Goal: Find specific page/section: Find specific page/section

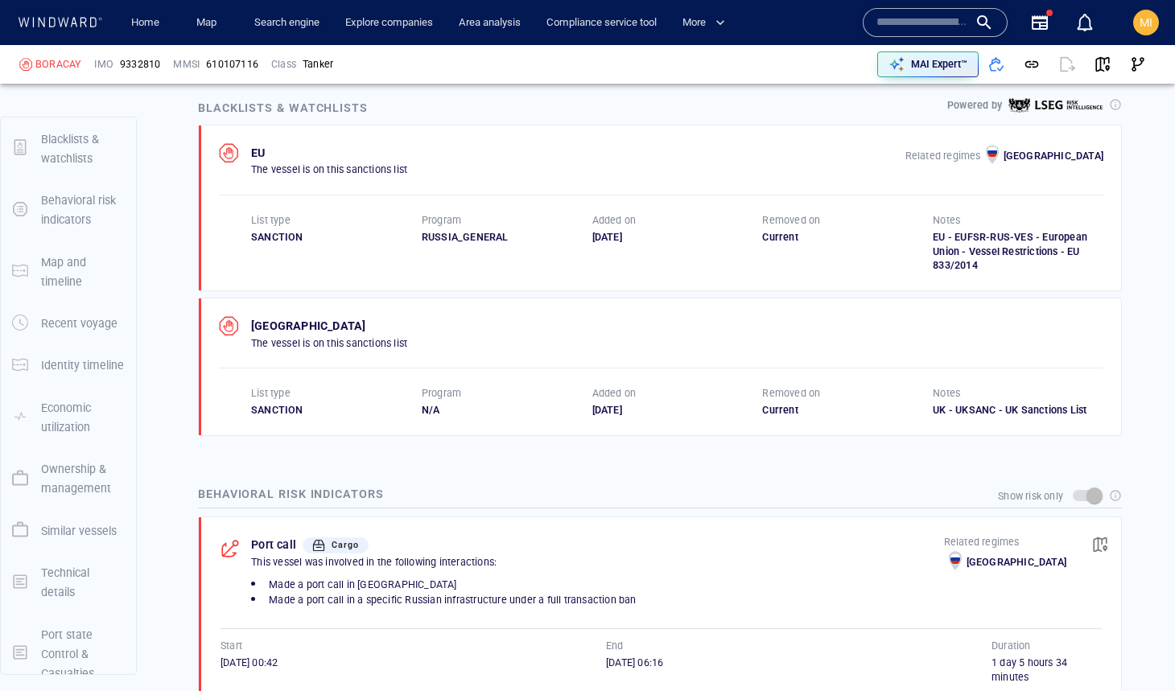
scroll to position [1031, 0]
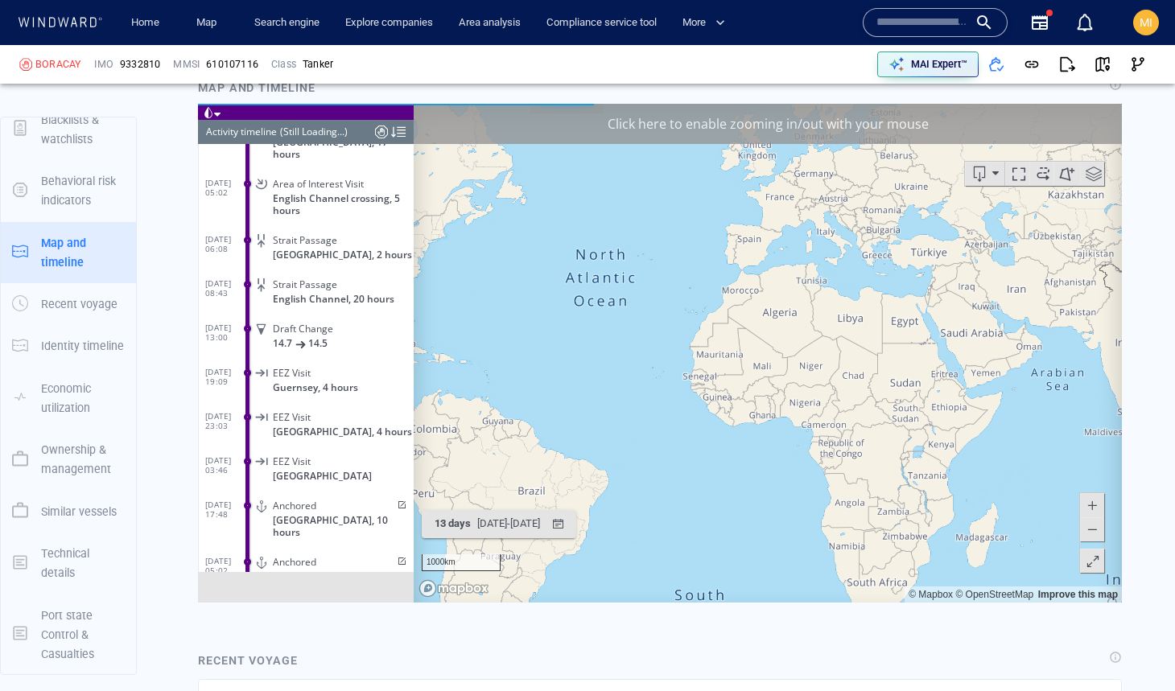
scroll to position [8844, 0]
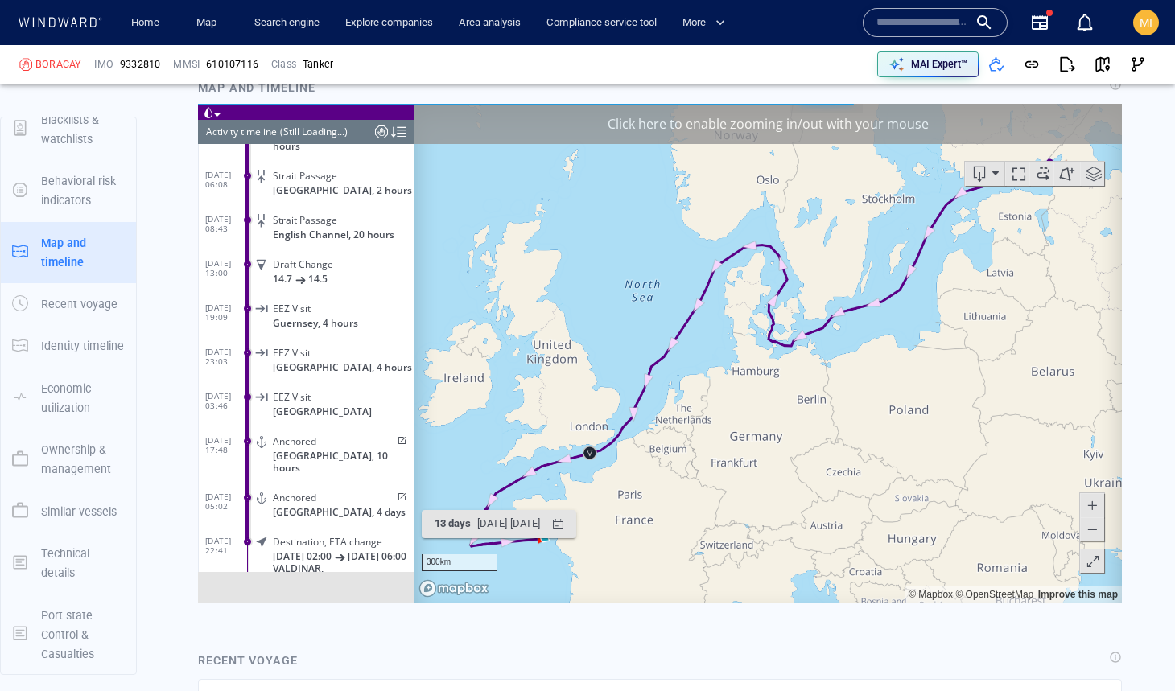
drag, startPoint x: 747, startPoint y: 463, endPoint x: 883, endPoint y: 237, distance: 263.3
click at [883, 237] on canvas "Map" at bounding box center [768, 353] width 708 height 499
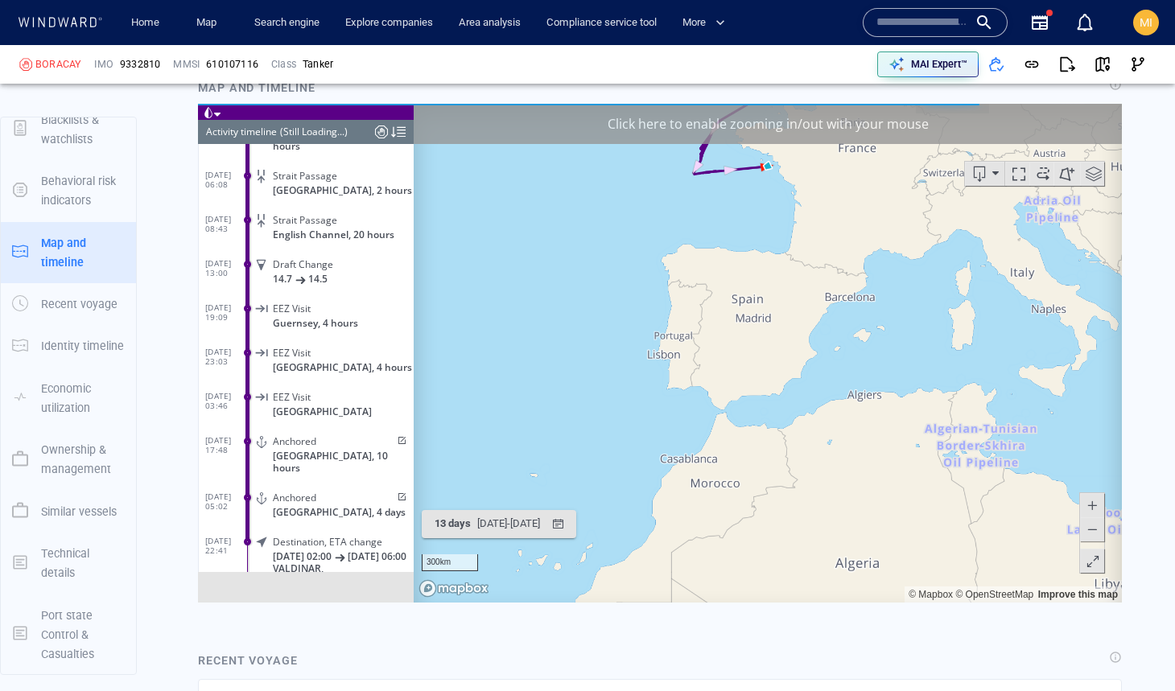
drag, startPoint x: 754, startPoint y: 304, endPoint x: 749, endPoint y: 365, distance: 60.6
click at [749, 364] on canvas "Map" at bounding box center [768, 353] width 708 height 499
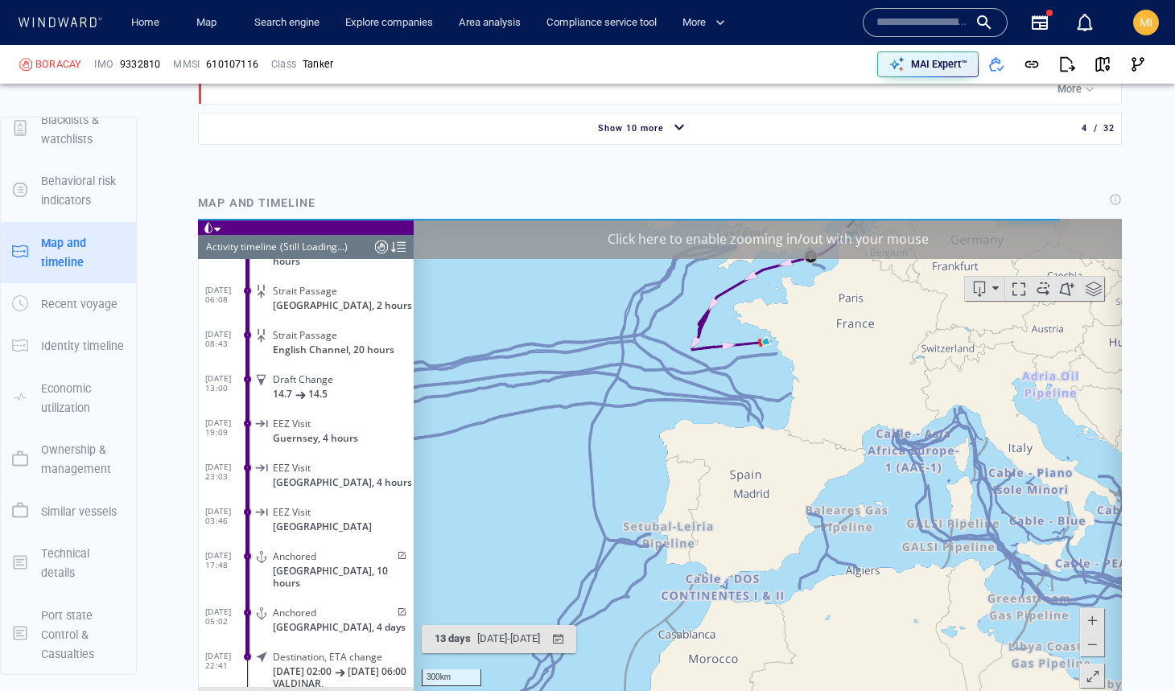
scroll to position [1945, 0]
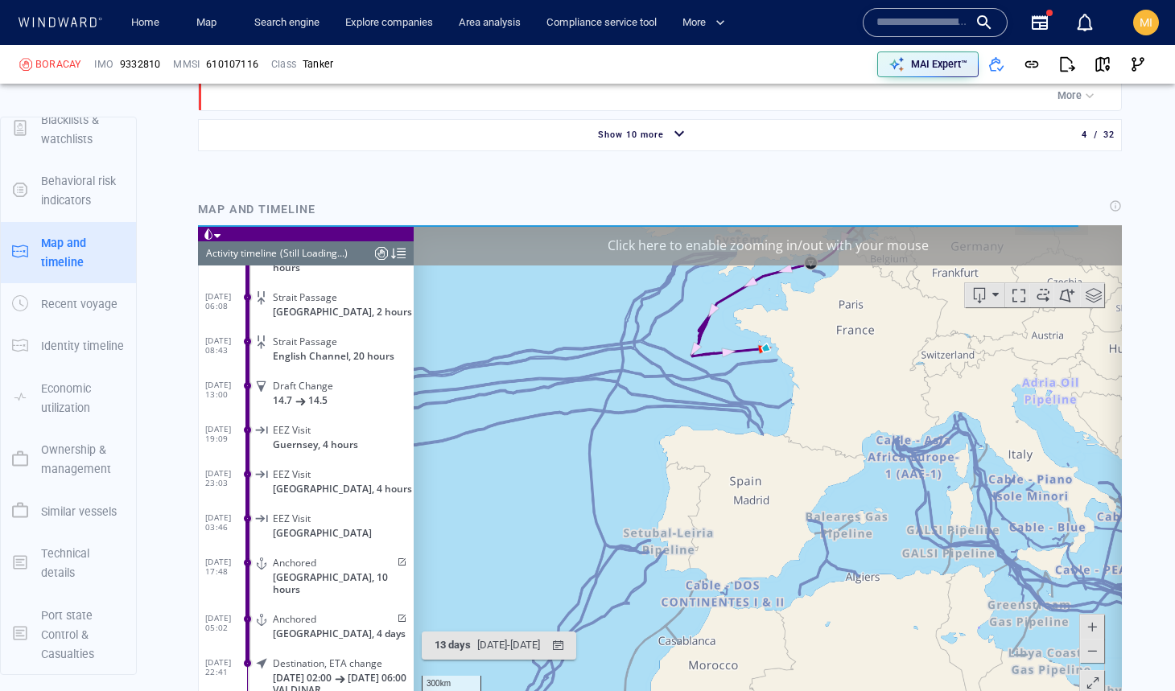
click at [924, 246] on div "Click here to enable zooming in/out with your mouse" at bounding box center [768, 245] width 708 height 40
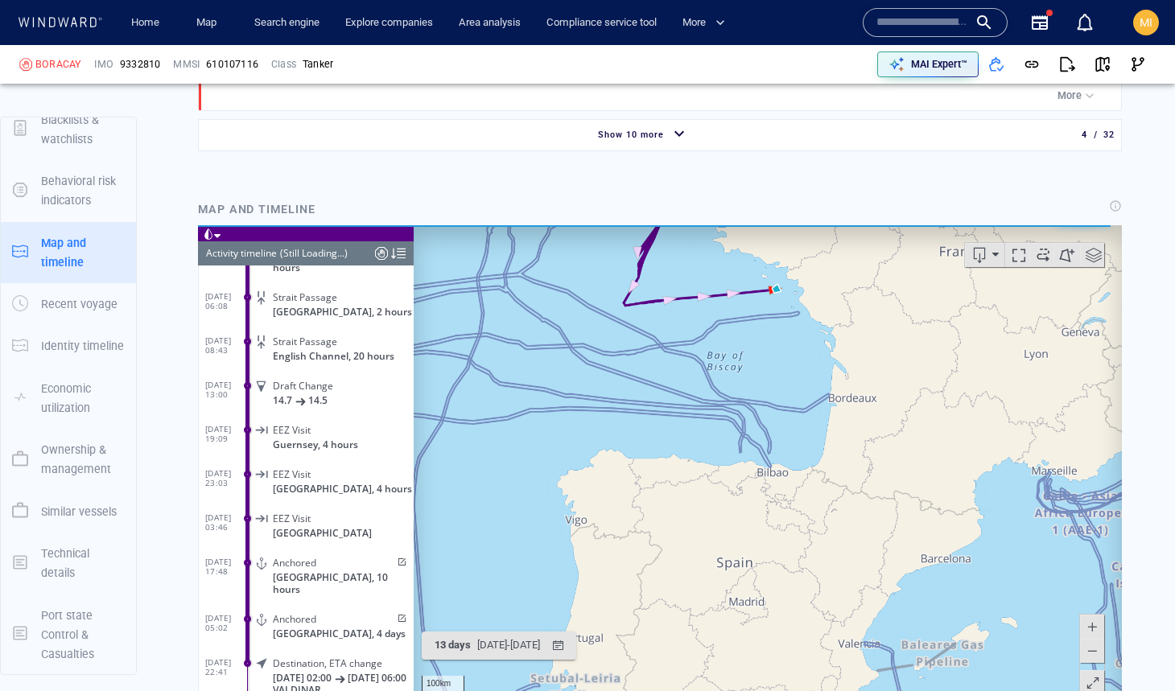
drag, startPoint x: 773, startPoint y: 347, endPoint x: 746, endPoint y: 426, distance: 83.2
click at [747, 425] on canvas "Map" at bounding box center [768, 474] width 708 height 499
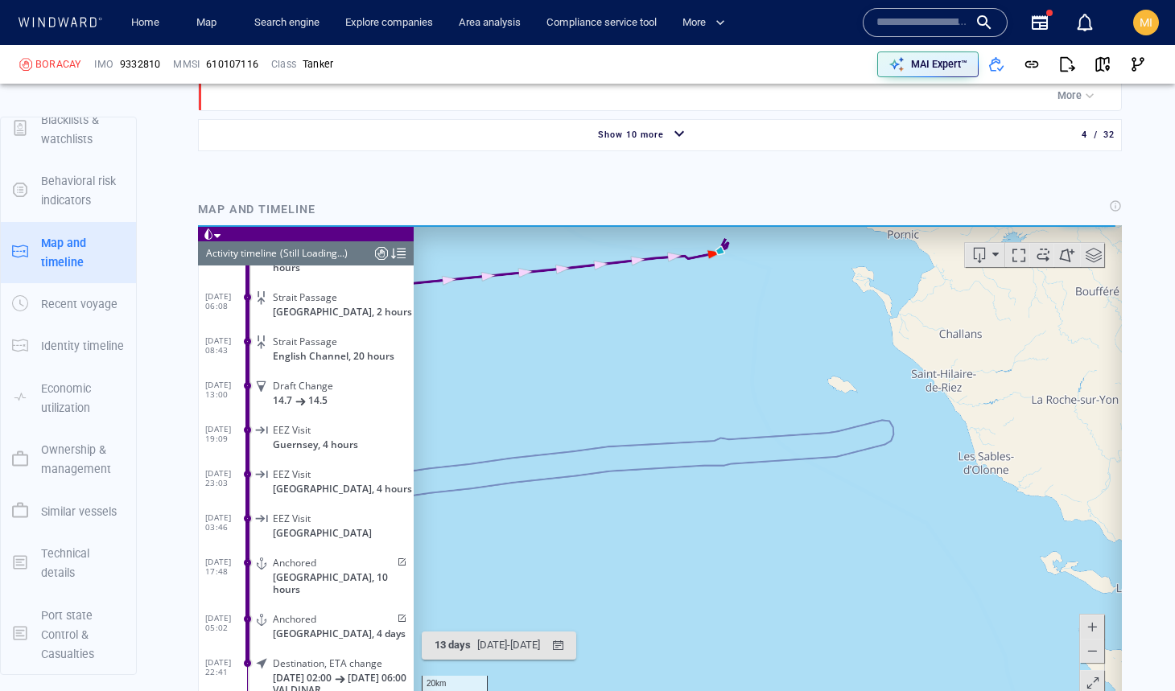
drag, startPoint x: 732, startPoint y: 344, endPoint x: 751, endPoint y: 448, distance: 106.4
click at [751, 447] on canvas "Map" at bounding box center [768, 474] width 708 height 499
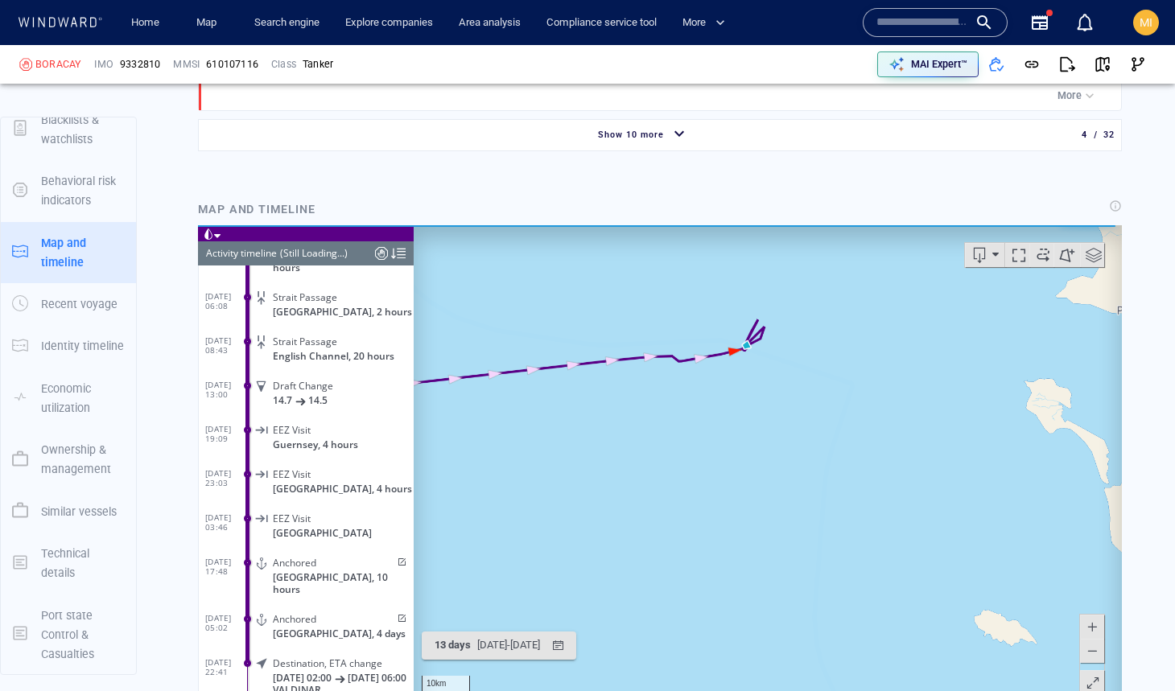
scroll to position [329128, 0]
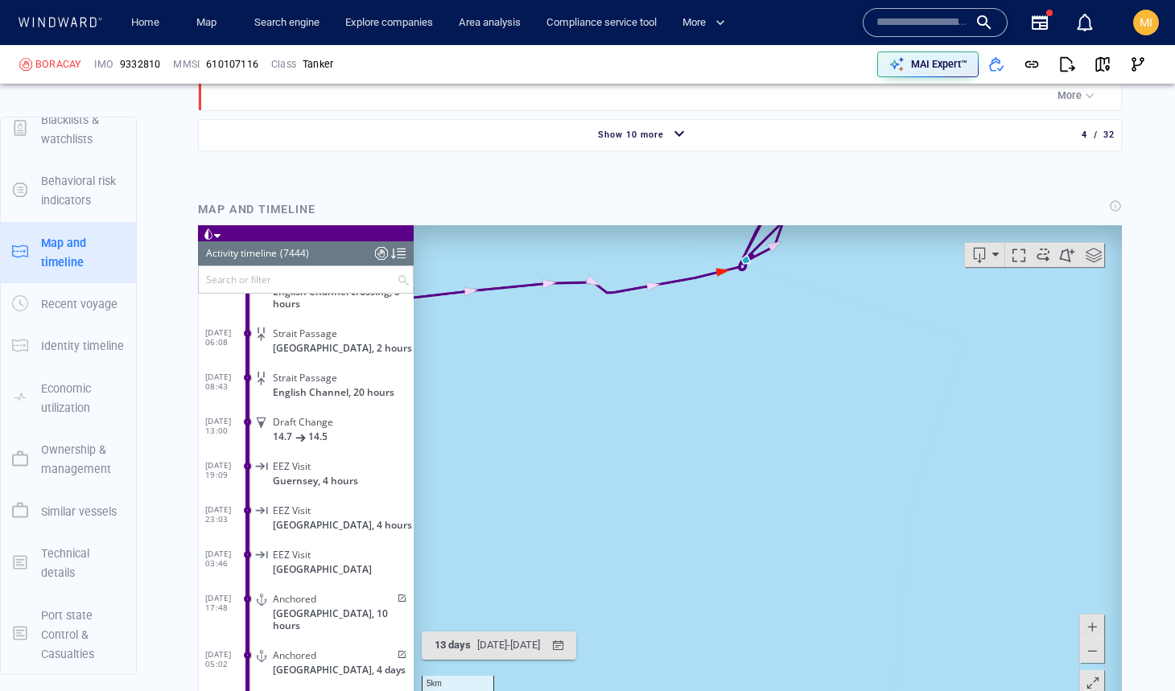
drag, startPoint x: 745, startPoint y: 332, endPoint x: 745, endPoint y: 477, distance: 145.7
click at [745, 477] on canvas "Map" at bounding box center [768, 474] width 708 height 499
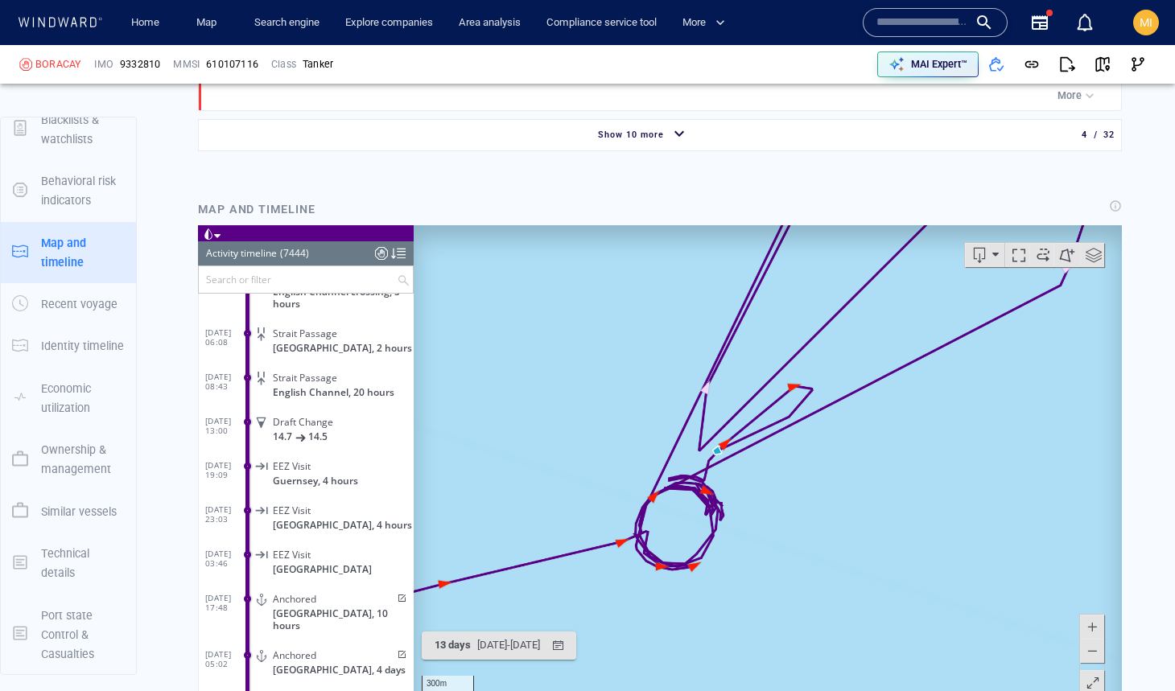
drag, startPoint x: 738, startPoint y: 501, endPoint x: 794, endPoint y: 416, distance: 101.6
click at [795, 416] on canvas "Map" at bounding box center [768, 474] width 708 height 499
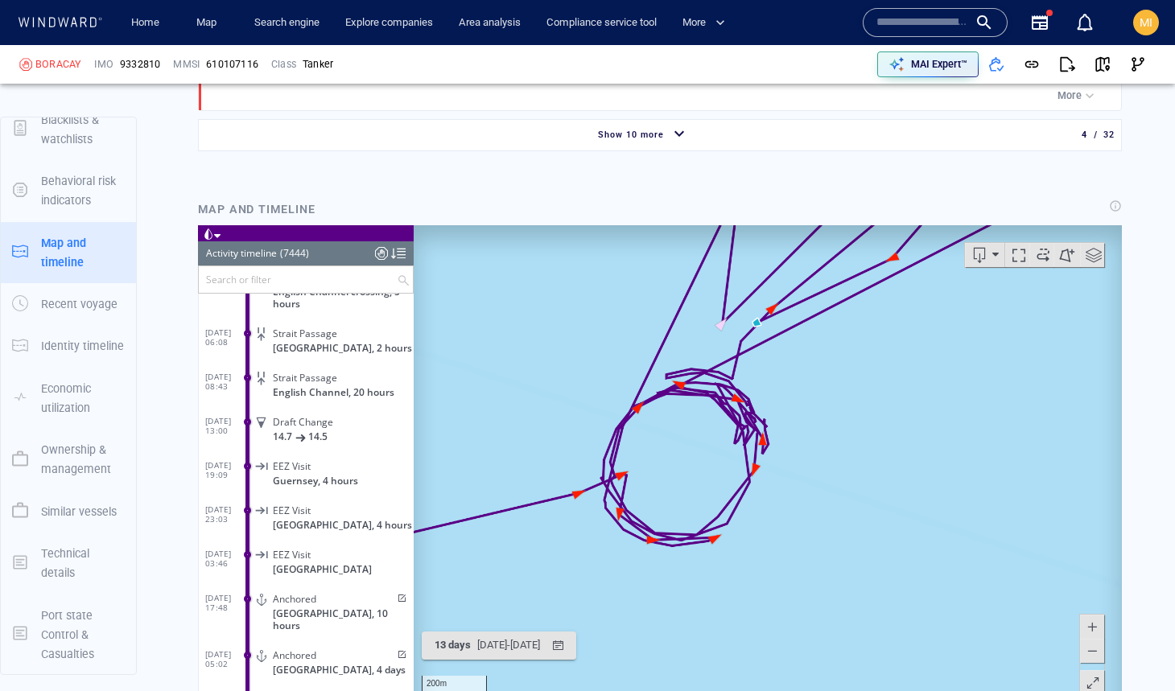
click at [757, 332] on canvas "Map" at bounding box center [768, 474] width 708 height 499
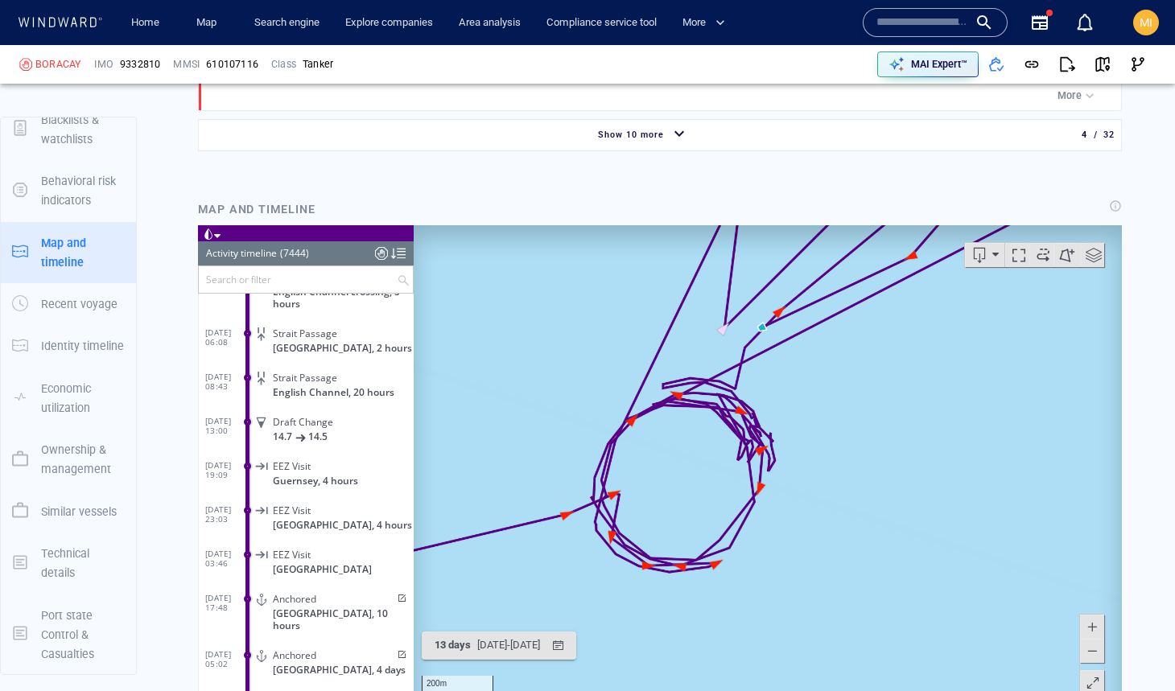
drag, startPoint x: 783, startPoint y: 382, endPoint x: 725, endPoint y: 467, distance: 103.1
click at [727, 466] on canvas "Map" at bounding box center [768, 474] width 708 height 499
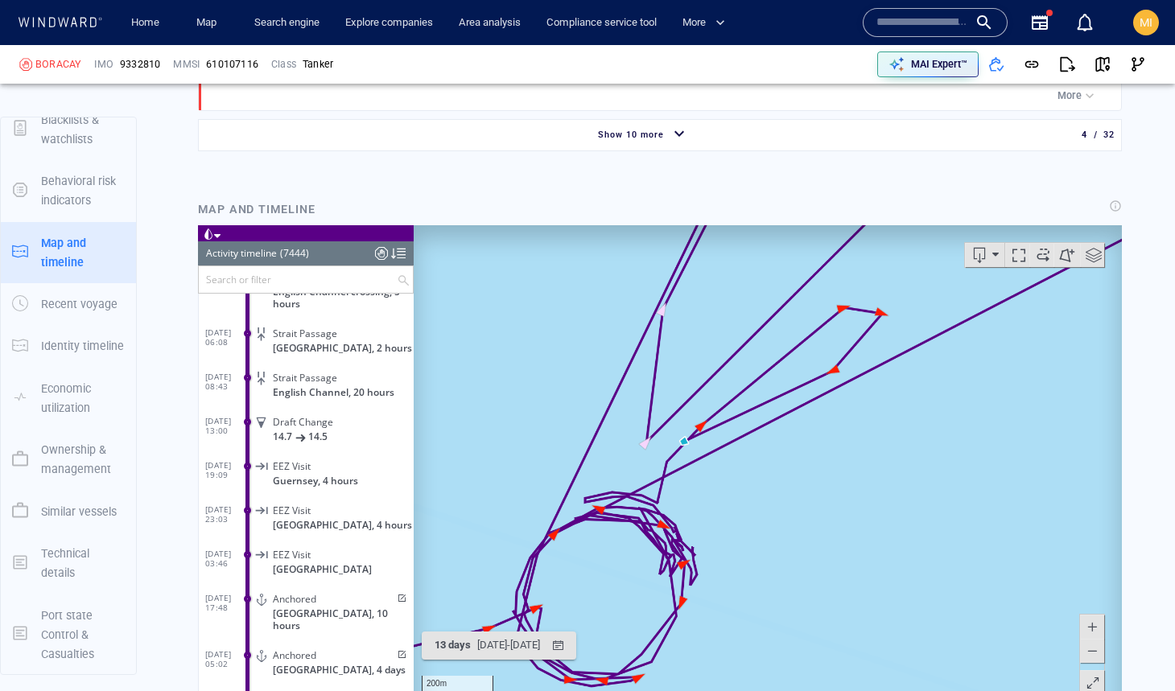
click at [686, 442] on canvas "Map" at bounding box center [768, 474] width 708 height 499
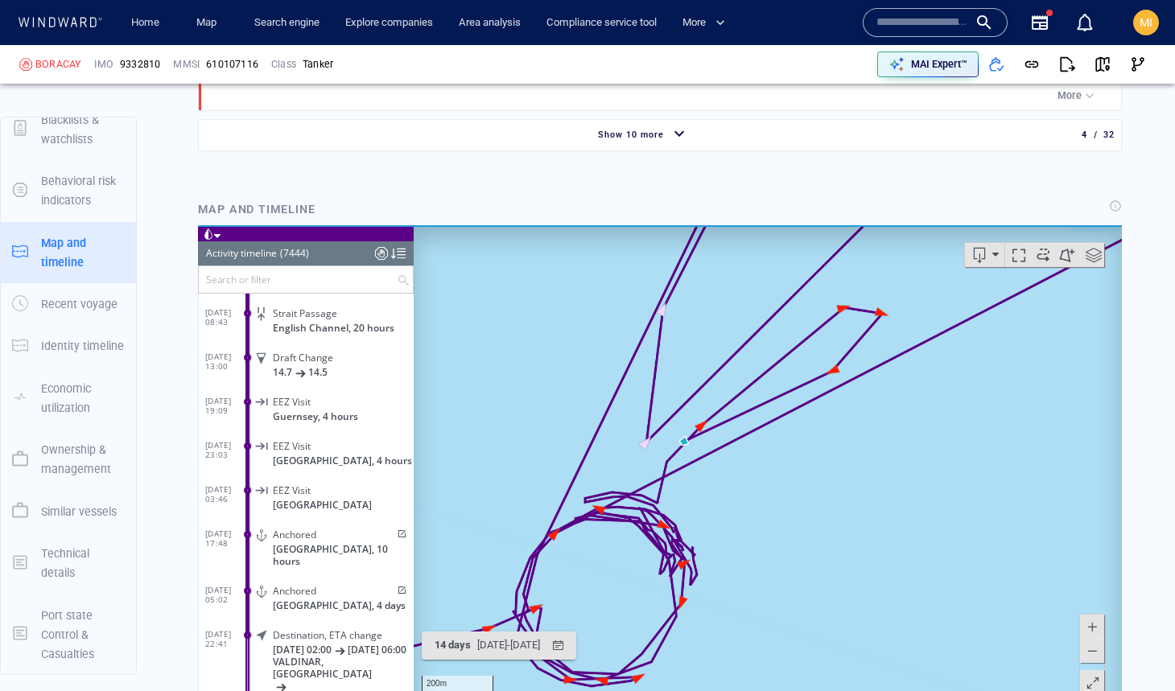
click at [686, 442] on canvas "Map" at bounding box center [768, 474] width 708 height 499
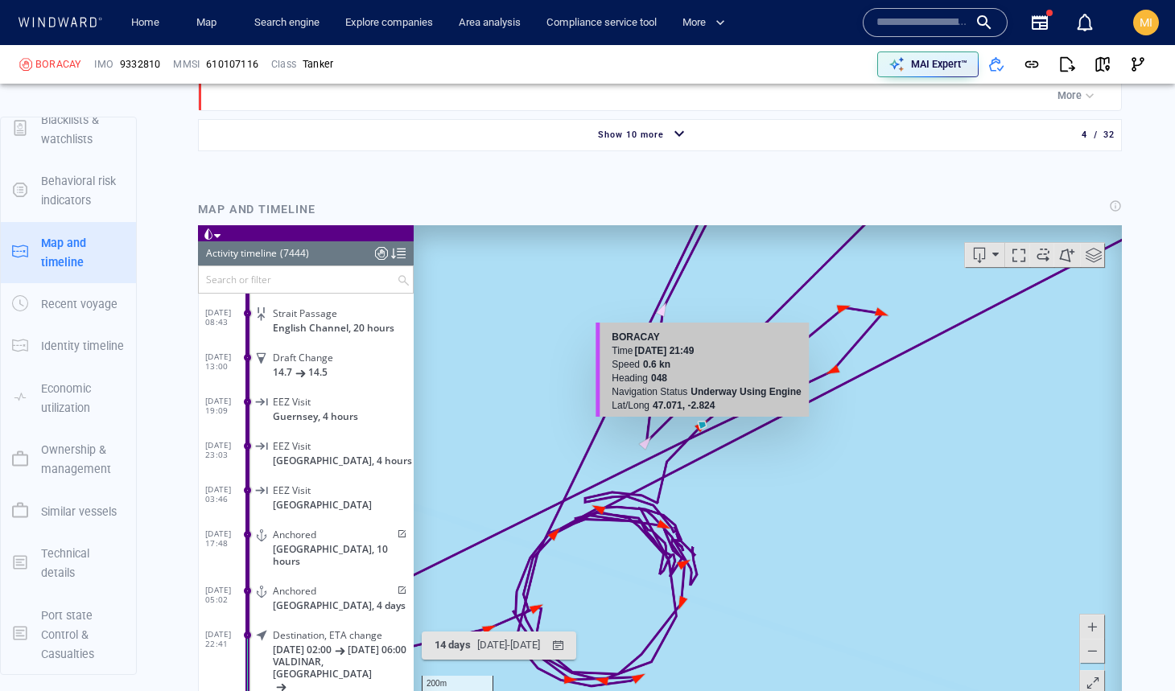
click at [702, 426] on canvas "Map" at bounding box center [768, 474] width 708 height 499
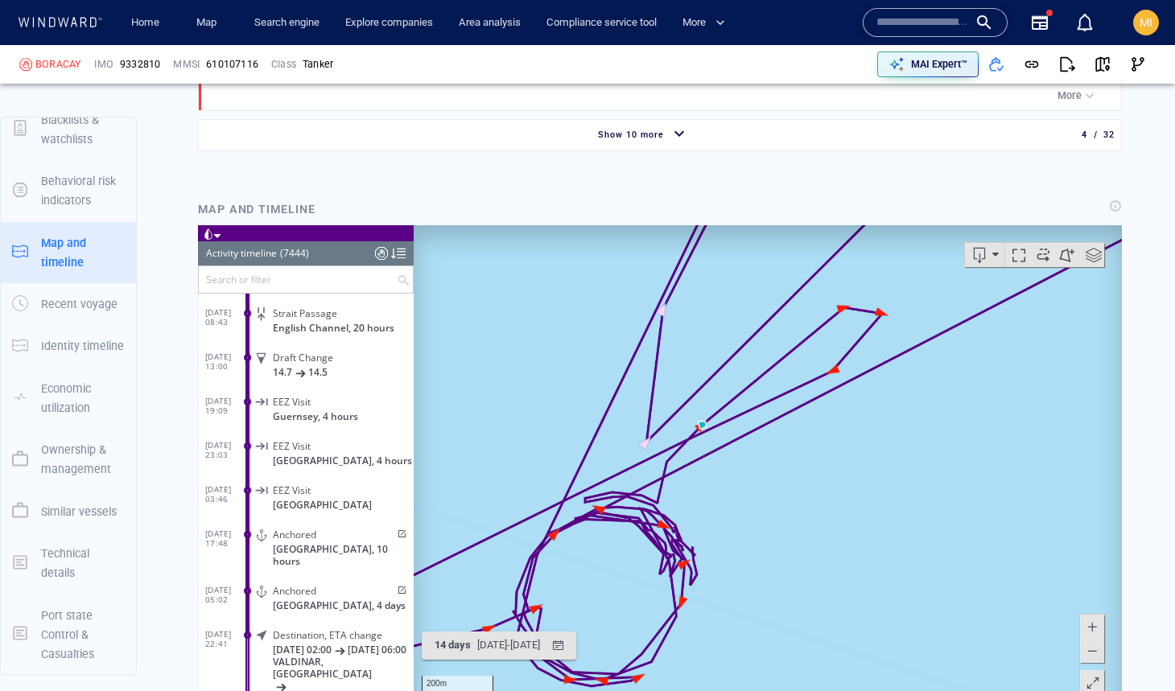
click at [702, 425] on canvas "Map" at bounding box center [768, 474] width 708 height 499
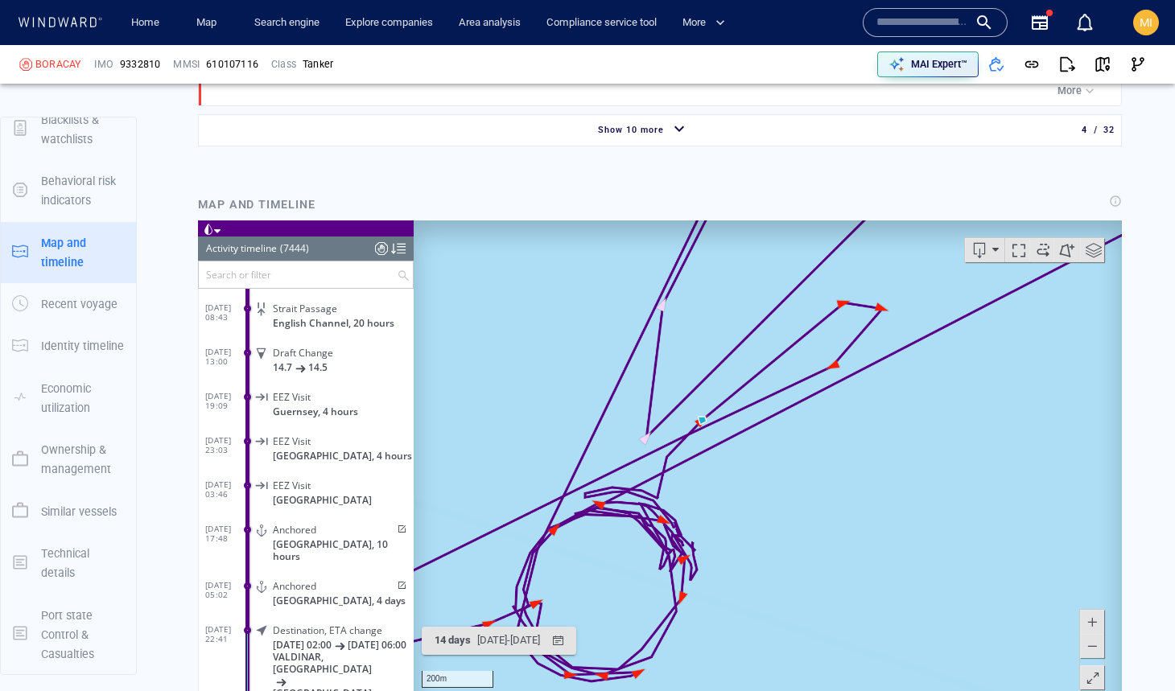
click at [332, 276] on input "text" at bounding box center [298, 275] width 198 height 27
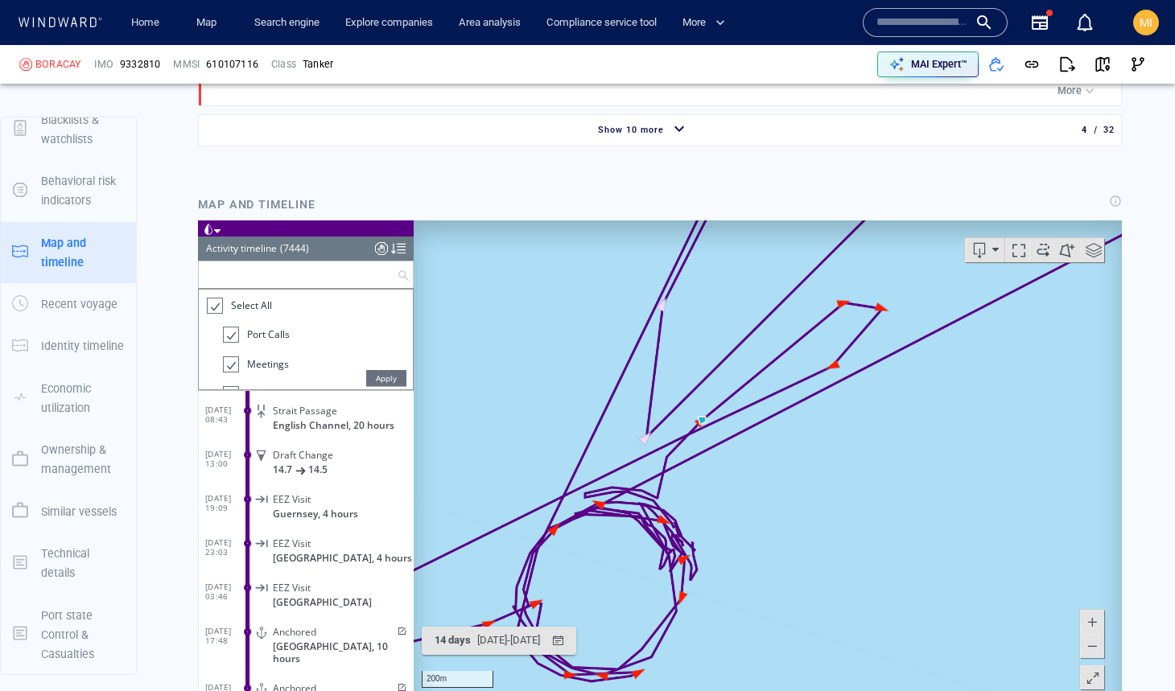
click at [219, 307] on div at bounding box center [214, 306] width 16 height 19
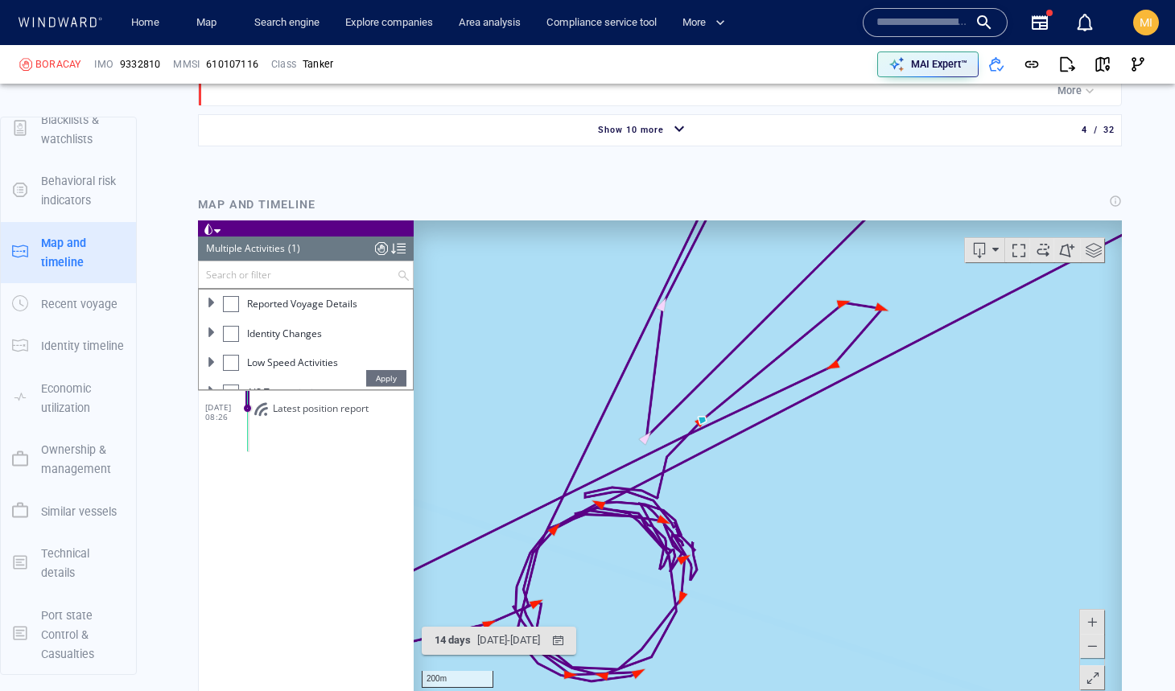
scroll to position [179, 0]
click at [232, 340] on div at bounding box center [231, 334] width 16 height 16
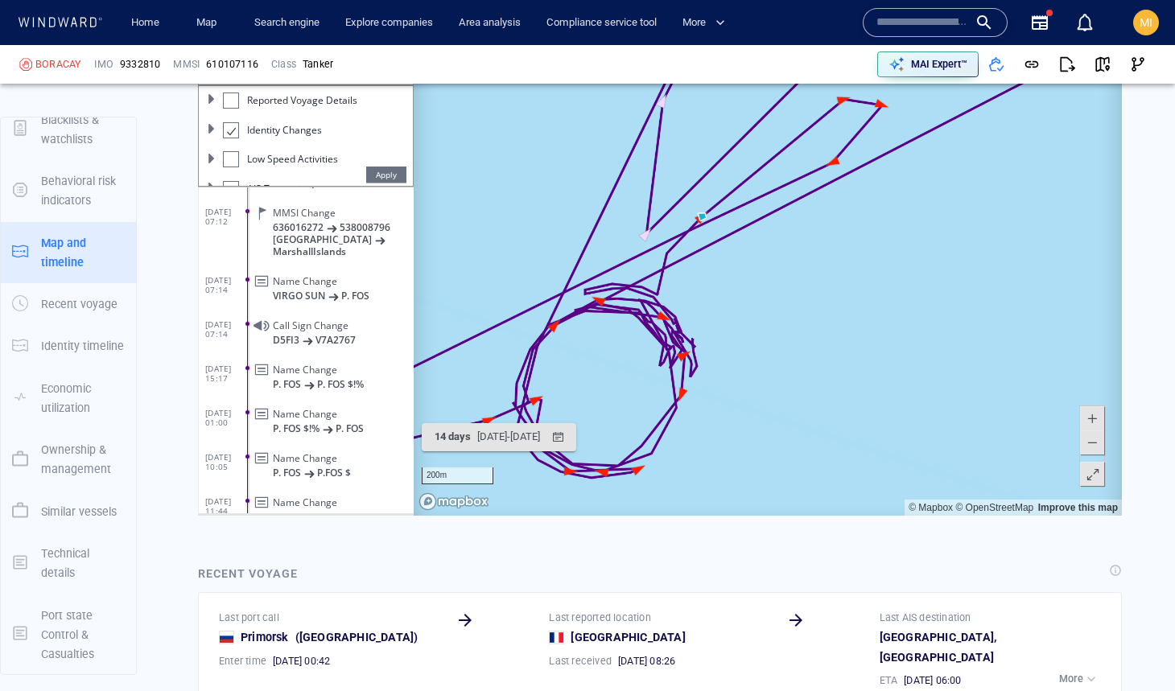
scroll to position [69, 0]
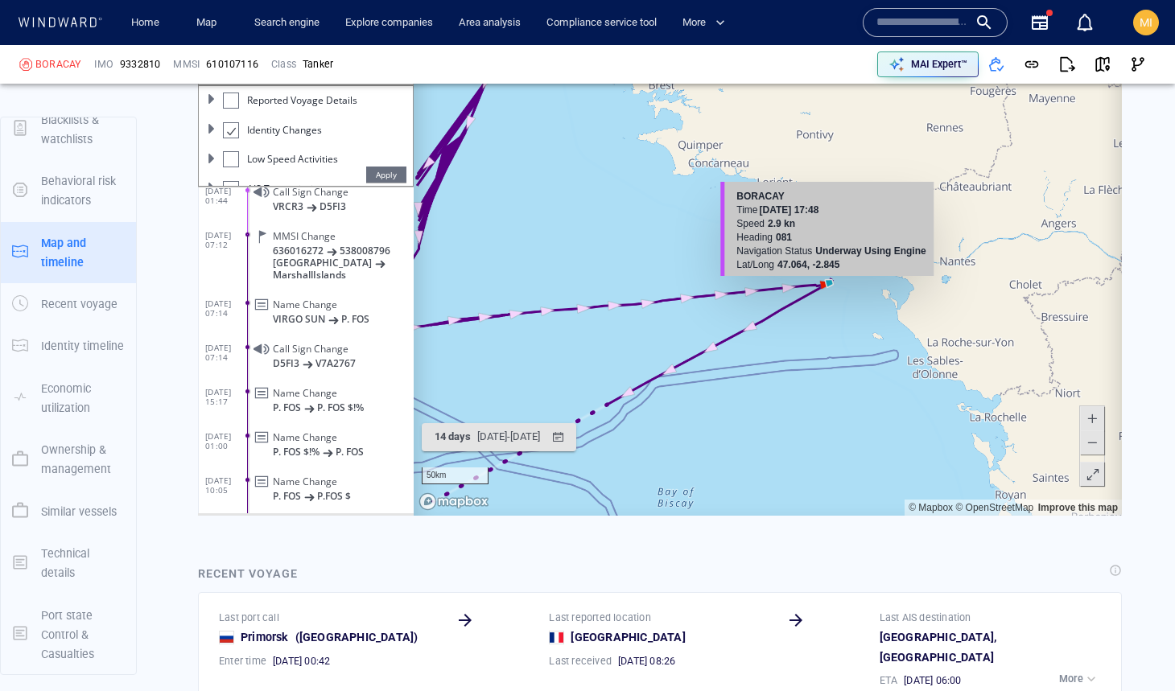
click at [900, 30] on input "text" at bounding box center [923, 22] width 92 height 24
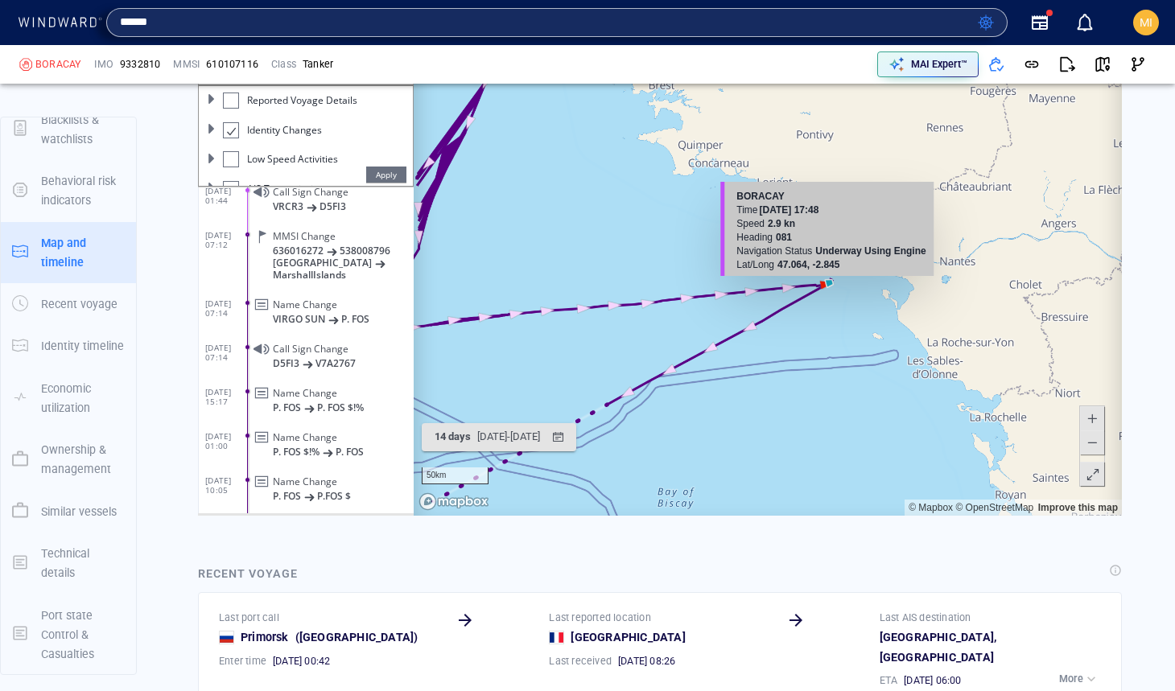
type input "*****"
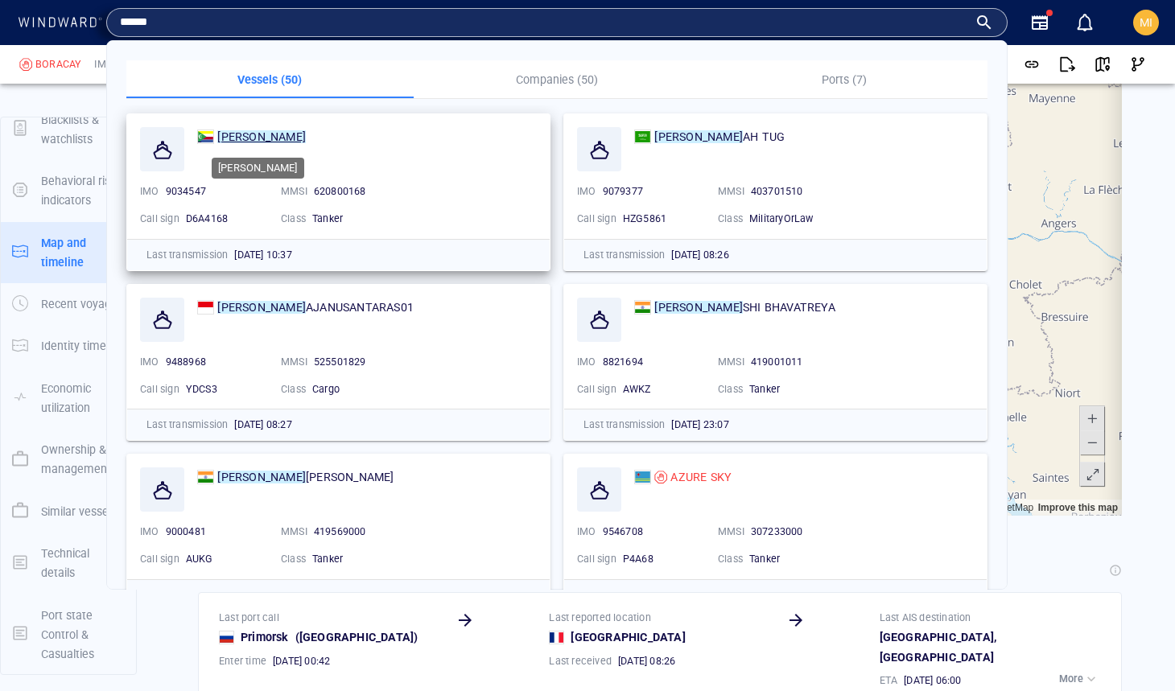
click at [240, 138] on mark "[PERSON_NAME]" at bounding box center [261, 136] width 89 height 13
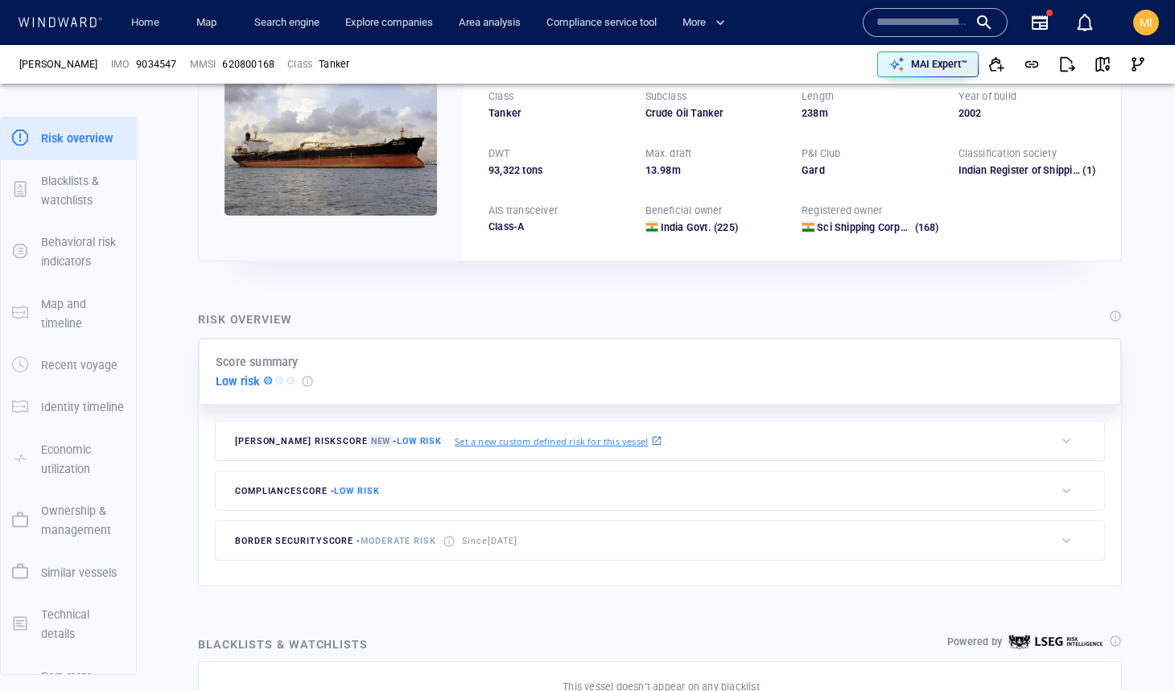
scroll to position [151, 0]
